Goal: Task Accomplishment & Management: Complete application form

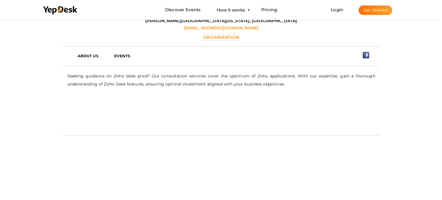
scroll to position [259, 0]
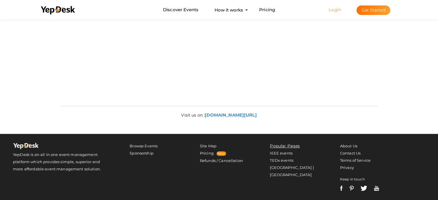
click at [337, 8] on link "Login" at bounding box center [334, 9] width 13 height 5
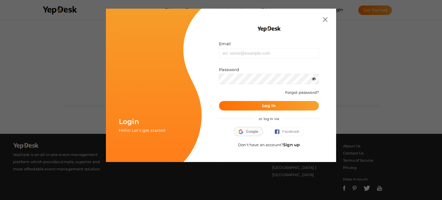
click at [248, 132] on button "Google" at bounding box center [248, 131] width 29 height 9
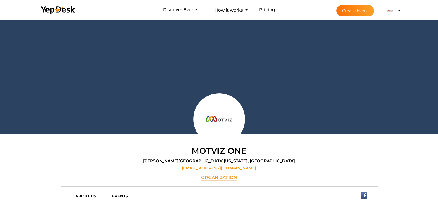
click at [396, 9] on button "Muxlet One muxletone@gmail.com Personal Profile My Events Admin Switch Profile …" at bounding box center [389, 11] width 15 height 12
click at [400, 10] on li "Create Event Muxlet One muxletone@gmail.com Personal Profile My Events Admin Sw…" at bounding box center [363, 10] width 77 height 21
click at [396, 11] on profile-pic at bounding box center [390, 10] width 12 height 4
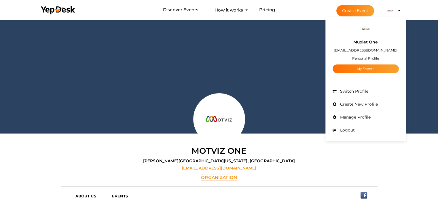
click at [362, 57] on small "Personal Profile" at bounding box center [365, 58] width 27 height 4
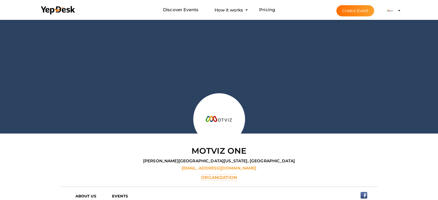
click at [362, 57] on div at bounding box center [219, 75] width 438 height 115
click at [396, 11] on profile-pic at bounding box center [390, 10] width 12 height 4
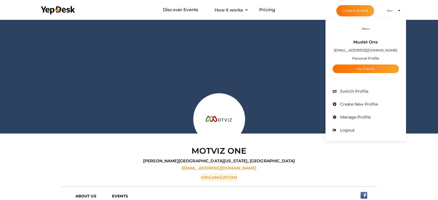
click at [356, 102] on span "Create New Profile" at bounding box center [358, 104] width 39 height 5
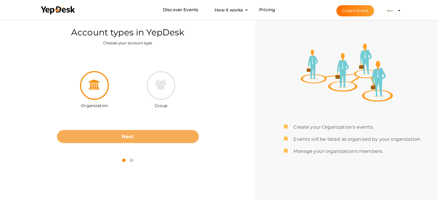
scroll to position [18, 0]
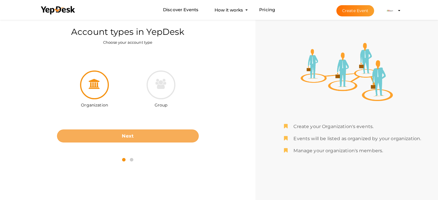
click at [150, 134] on button "Next" at bounding box center [128, 136] width 142 height 13
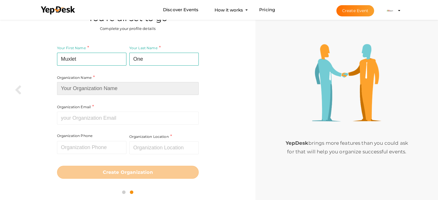
click at [106, 88] on input at bounding box center [128, 88] width 142 height 13
type input "Muxlet One"
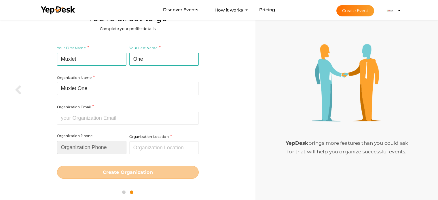
type input "6509121133"
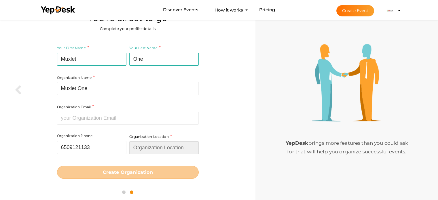
type input "United States"
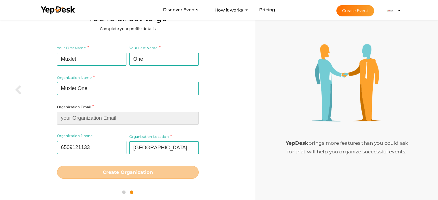
click at [112, 123] on input at bounding box center [128, 118] width 142 height 13
type input "[EMAIL_ADDRESS][DOMAIN_NAME]"
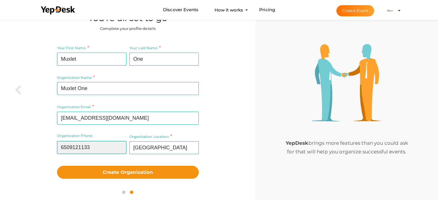
click at [102, 151] on input "6509121133" at bounding box center [91, 147] width 69 height 13
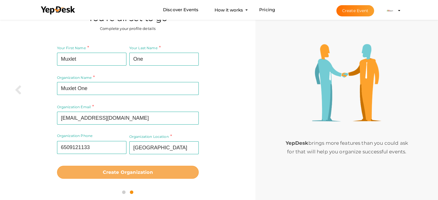
click at [137, 170] on b "Create Organization" at bounding box center [128, 172] width 50 height 5
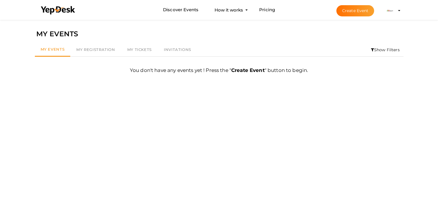
click at [381, 50] on li "Show Filters" at bounding box center [385, 49] width 36 height 13
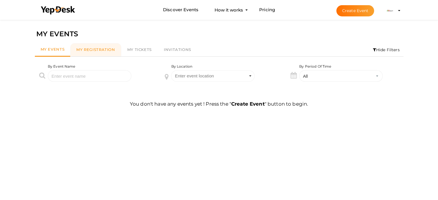
drag, startPoint x: 88, startPoint y: 35, endPoint x: 94, endPoint y: 47, distance: 13.1
click at [89, 37] on div "MY EVENTS" at bounding box center [219, 33] width 366 height 11
click at [95, 47] on link "My Registration" at bounding box center [95, 49] width 51 height 13
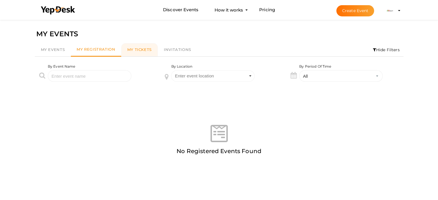
click at [139, 49] on span "My Tickets" at bounding box center [139, 49] width 24 height 5
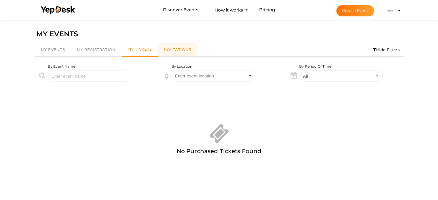
click at [179, 48] on span "Invitations" at bounding box center [177, 49] width 27 height 5
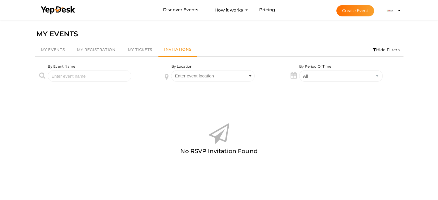
click at [389, 11] on img at bounding box center [390, 11] width 12 height 12
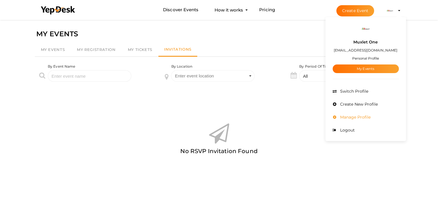
click at [356, 116] on span "Manage Profile" at bounding box center [355, 117] width 32 height 5
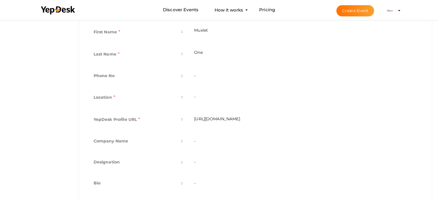
scroll to position [67, 0]
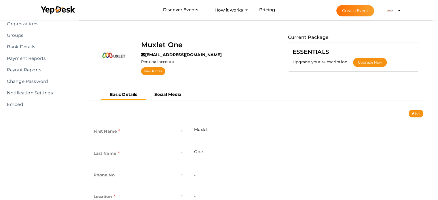
click at [170, 94] on b "Social Media" at bounding box center [167, 94] width 27 height 5
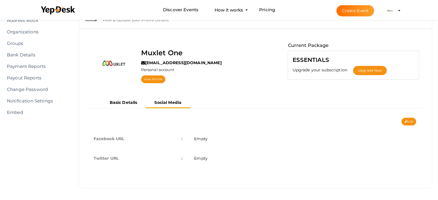
scroll to position [29, 0]
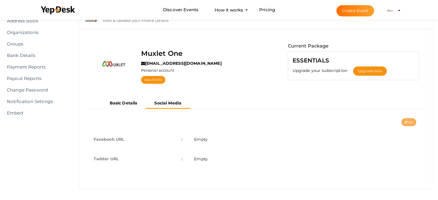
click at [414, 123] on button "Edit" at bounding box center [408, 122] width 15 height 8
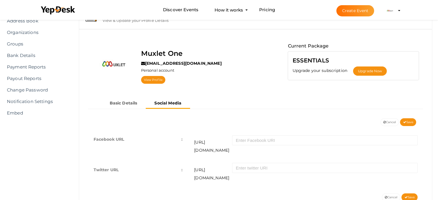
click at [198, 144] on span "[URL][DOMAIN_NAME]" at bounding box center [213, 144] width 38 height 19
